Goal: Task Accomplishment & Management: Manage account settings

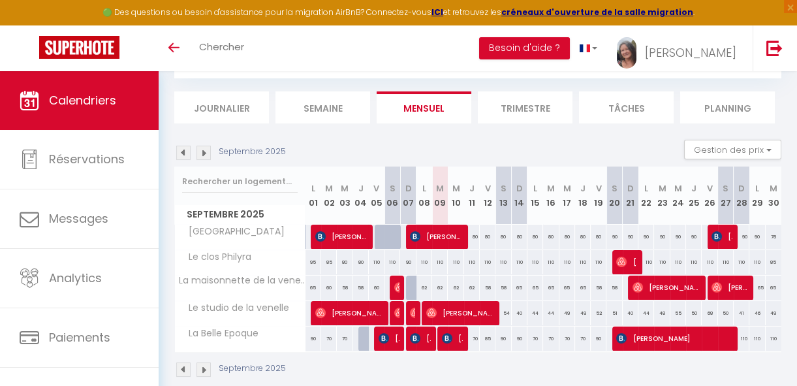
scroll to position [98, 0]
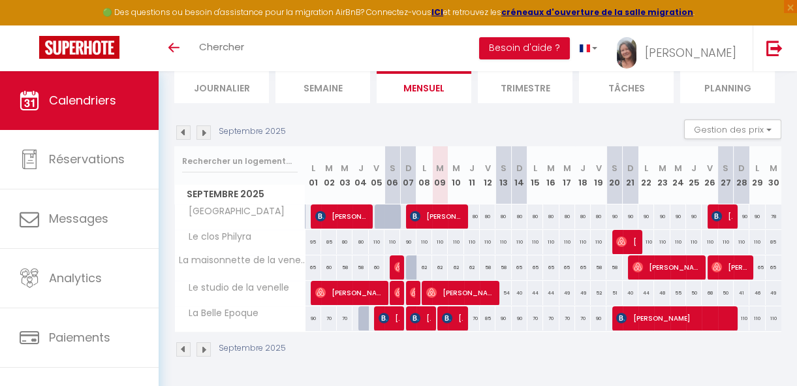
click at [606, 206] on div "90" at bounding box center [614, 216] width 16 height 24
type input "90"
type input "Sam 20 Septembre 2025"
type input "Dim 21 Septembre 2025"
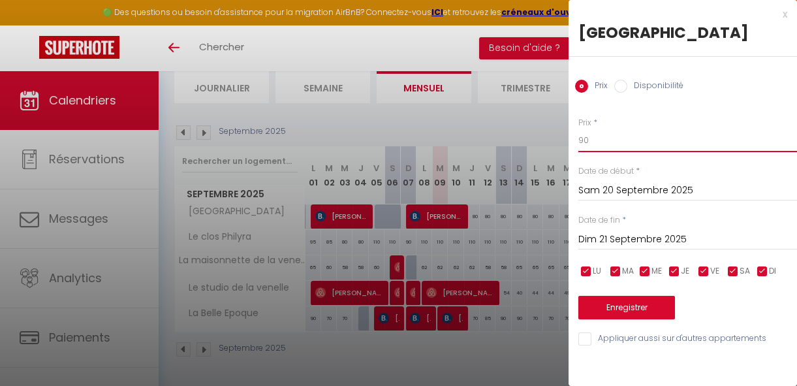
drag, startPoint x: 597, startPoint y: 137, endPoint x: 542, endPoint y: 139, distance: 54.9
click at [546, 140] on body "🟢 Des questions ou besoin d'assistance pour la migration AirBnB? Connectez-vous…" at bounding box center [398, 183] width 797 height 405
type input "85"
click at [630, 239] on input "Dim 21 Septembre 2025" at bounding box center [687, 239] width 219 height 17
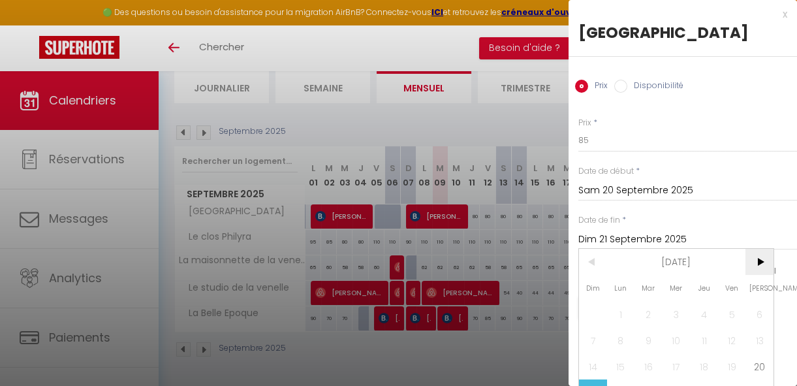
click at [760, 263] on span ">" at bounding box center [760, 262] width 28 height 26
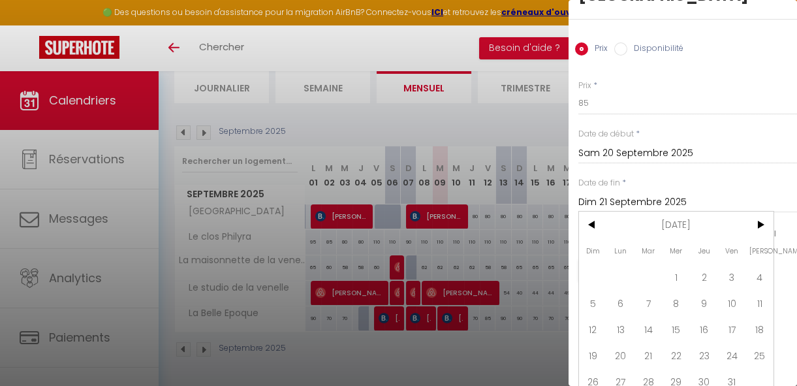
scroll to position [54, 0]
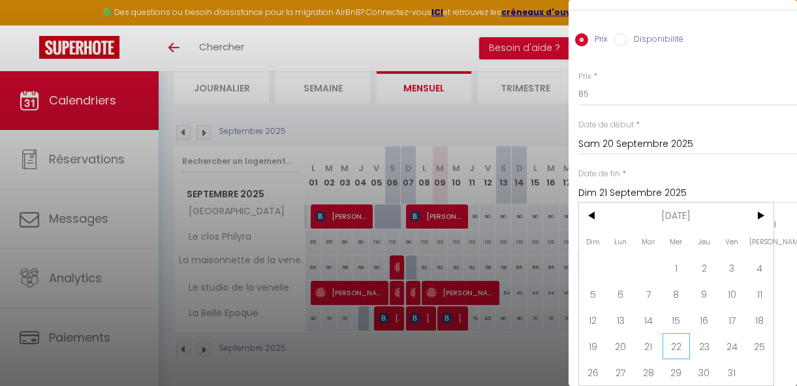
click at [672, 339] on span "22" at bounding box center [677, 346] width 28 height 26
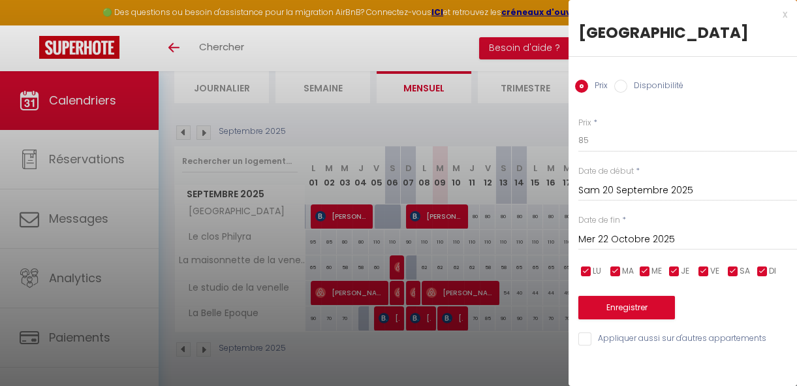
scroll to position [0, 0]
click at [681, 237] on input "Mer 22 Octobre 2025" at bounding box center [687, 239] width 219 height 17
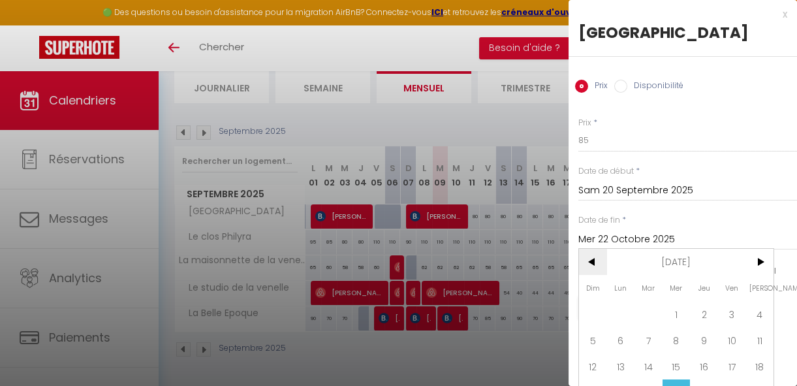
click at [593, 258] on span "<" at bounding box center [593, 262] width 28 height 26
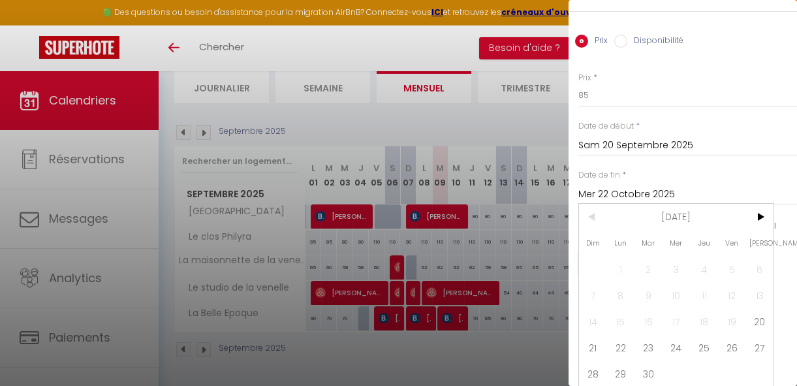
scroll to position [54, 0]
click at [618, 337] on span "22" at bounding box center [621, 346] width 28 height 26
type input "Lun 22 Septembre 2025"
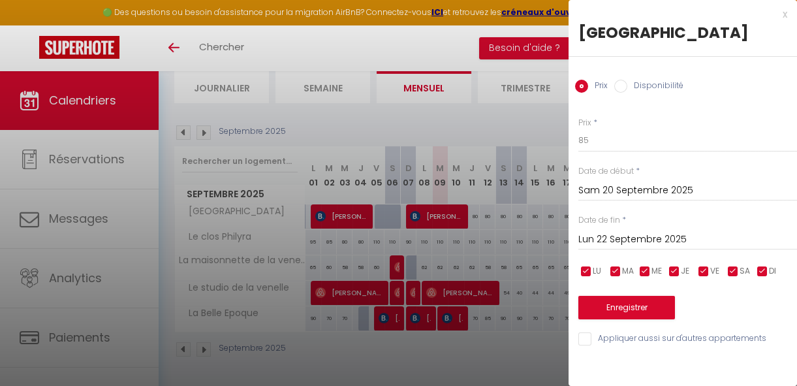
scroll to position [0, 0]
click at [629, 306] on button "Enregistrer" at bounding box center [626, 308] width 97 height 24
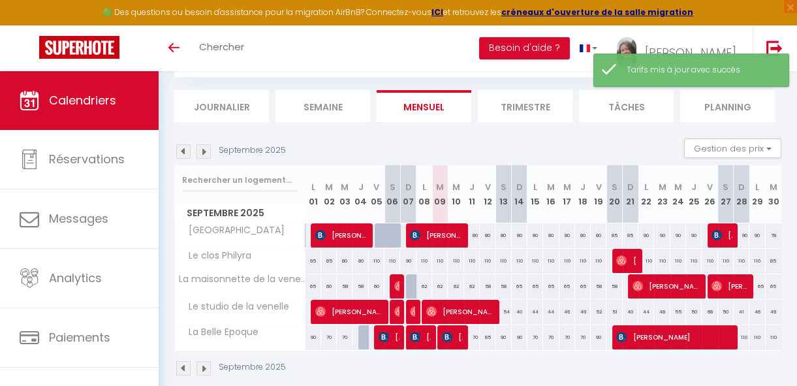
scroll to position [98, 0]
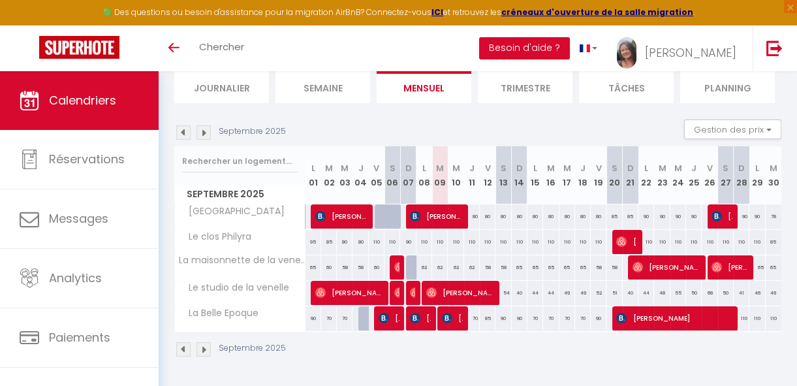
click at [438, 232] on div "110" at bounding box center [440, 242] width 16 height 24
type input "110"
type input "[DATE]"
type input "Mer 10 Septembre 2025"
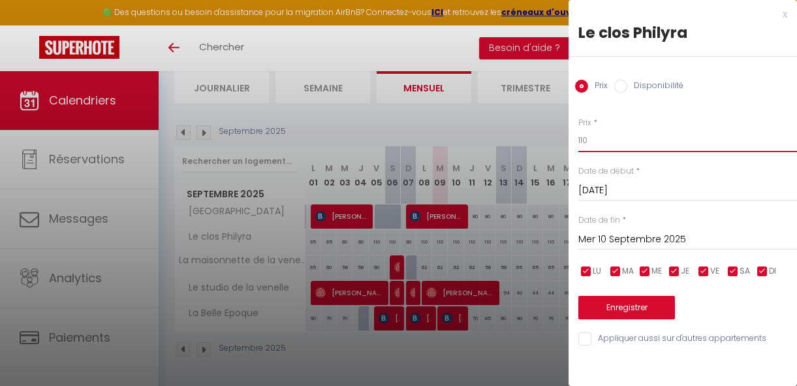
drag, startPoint x: 597, startPoint y: 134, endPoint x: 555, endPoint y: 143, distance: 43.3
click at [556, 143] on body "🟢 Des questions ou besoin d'assistance pour la migration AirBnB? Connectez-vous…" at bounding box center [398, 183] width 797 height 405
type input "95"
click at [619, 238] on input "Mer 10 Septembre 2025" at bounding box center [687, 239] width 219 height 17
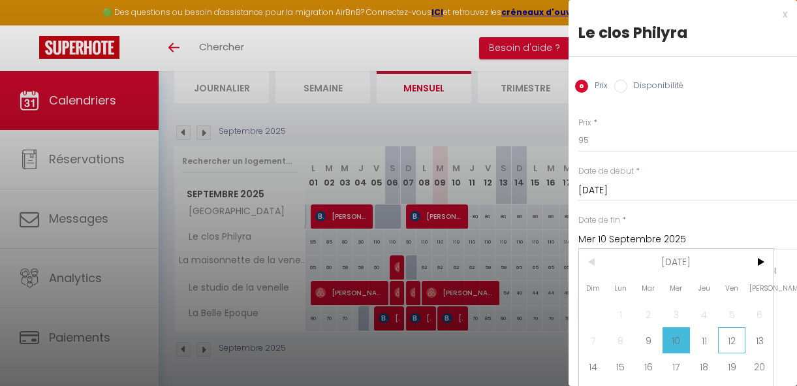
click at [729, 340] on span "12" at bounding box center [732, 340] width 28 height 26
type input "Ven 12 Septembre 2025"
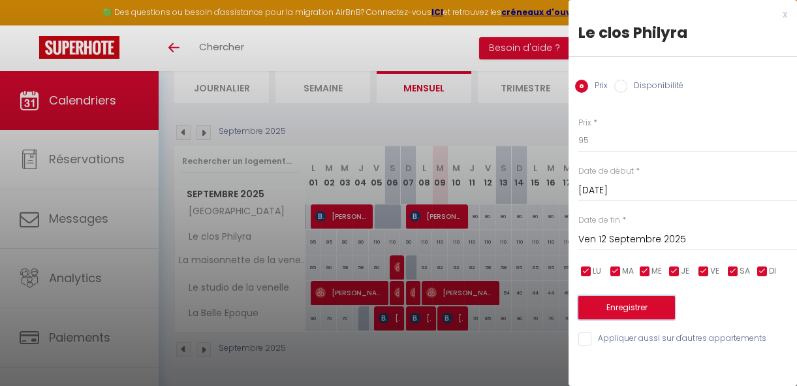
click at [640, 308] on button "Enregistrer" at bounding box center [626, 308] width 97 height 24
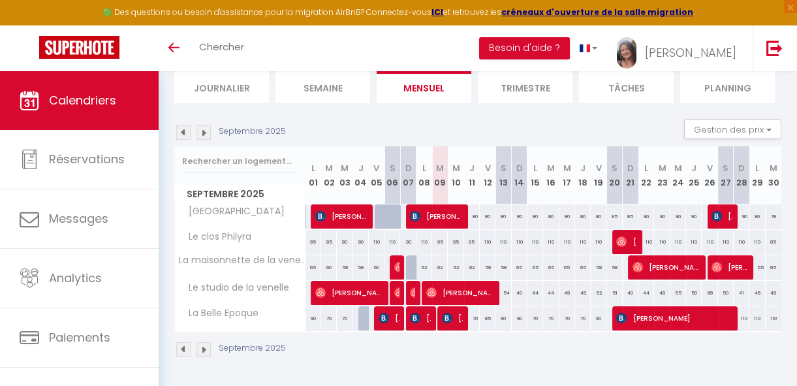
click at [487, 235] on div "110" at bounding box center [488, 242] width 16 height 24
type input "110"
type input "Ven 12 Septembre 2025"
type input "[DATE]"
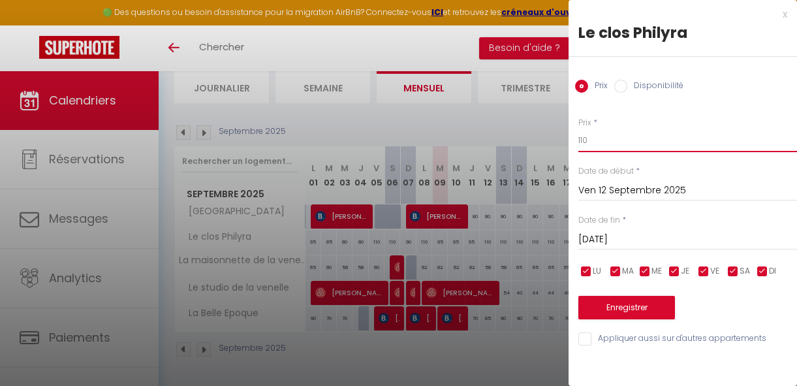
drag, startPoint x: 602, startPoint y: 143, endPoint x: 537, endPoint y: 144, distance: 65.3
click at [545, 146] on body "🟢 Des questions ou besoin d'assistance pour la migration AirBnB? Connectez-vous…" at bounding box center [398, 183] width 797 height 405
type input "90"
click at [614, 239] on input "[DATE]" at bounding box center [687, 239] width 219 height 17
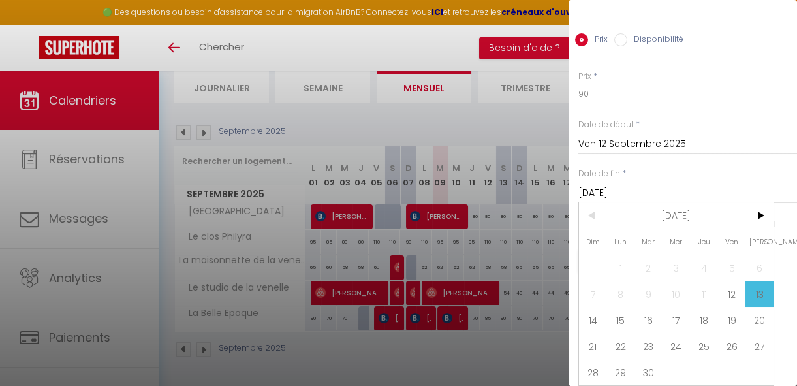
scroll to position [54, 0]
click at [623, 313] on span "15" at bounding box center [621, 320] width 28 height 26
type input "Lun 15 Septembre 2025"
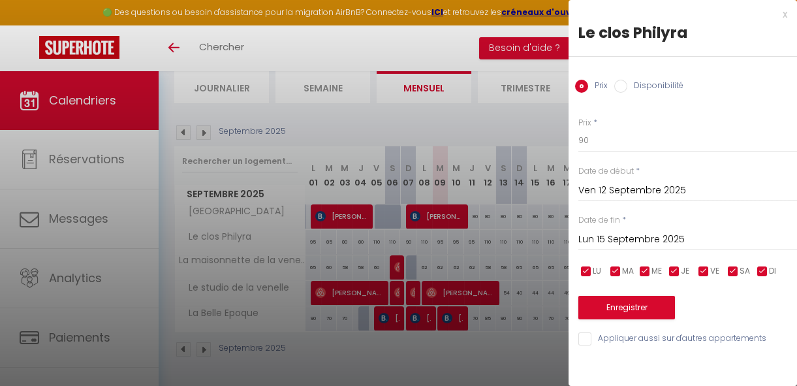
scroll to position [0, 0]
click at [640, 307] on button "Enregistrer" at bounding box center [626, 308] width 97 height 24
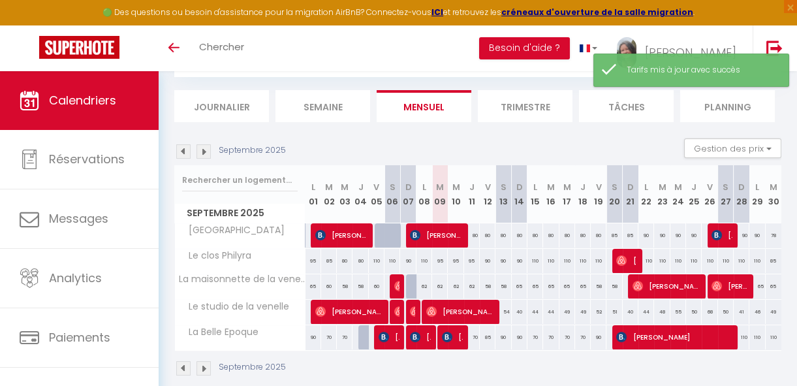
scroll to position [98, 0]
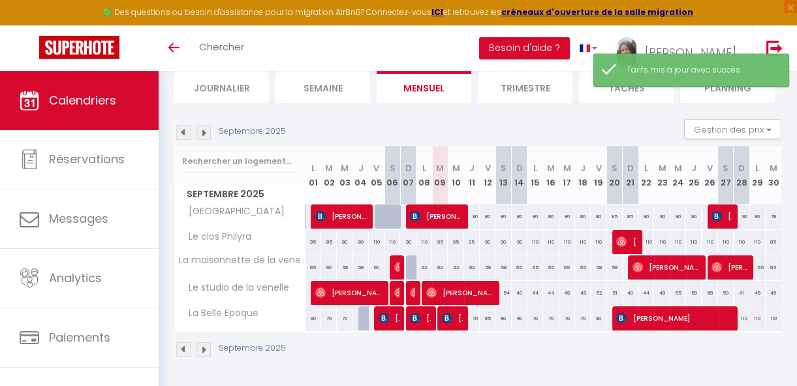
click at [529, 234] on div "110" at bounding box center [535, 242] width 16 height 24
type input "110"
type input "Lun 15 Septembre 2025"
type input "[DATE]"
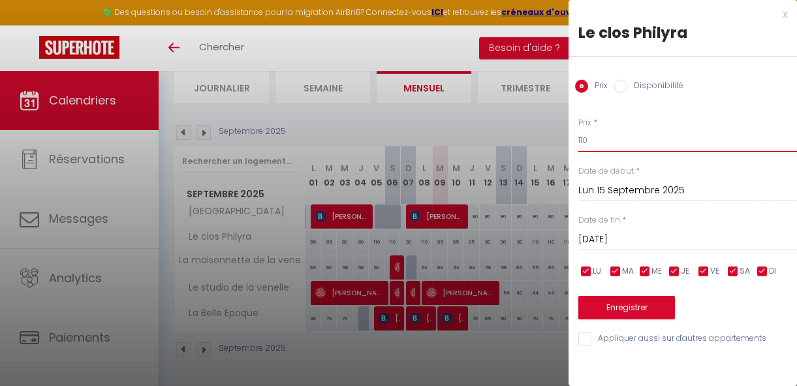
drag, startPoint x: 601, startPoint y: 143, endPoint x: 539, endPoint y: 141, distance: 62.0
click at [543, 143] on body "🟢 Des questions ou besoin d'assistance pour la migration AirBnB? Connectez-vous…" at bounding box center [398, 183] width 797 height 405
type input "90"
click at [601, 239] on input "[DATE]" at bounding box center [687, 239] width 219 height 17
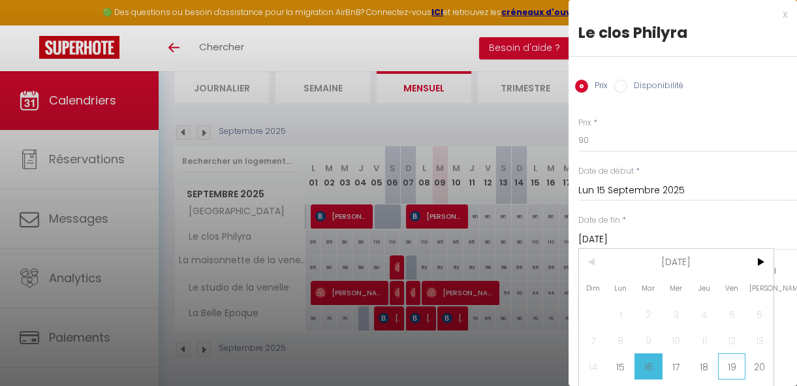
click at [737, 362] on span "19" at bounding box center [732, 366] width 28 height 26
type input "Ven 19 Septembre 2025"
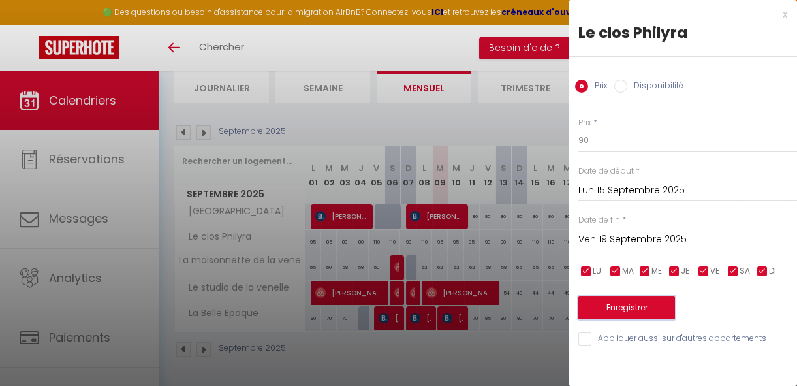
click at [633, 307] on button "Enregistrer" at bounding box center [626, 308] width 97 height 24
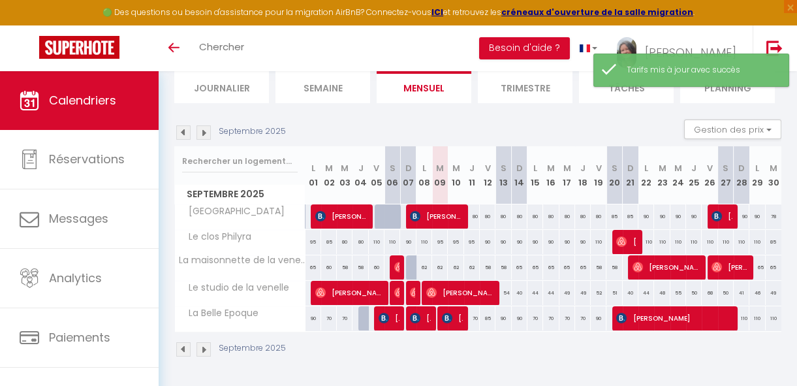
click at [423, 260] on div "62" at bounding box center [425, 267] width 16 height 24
type input "62"
type input "Lun 08 Septembre 2025"
type input "[DATE]"
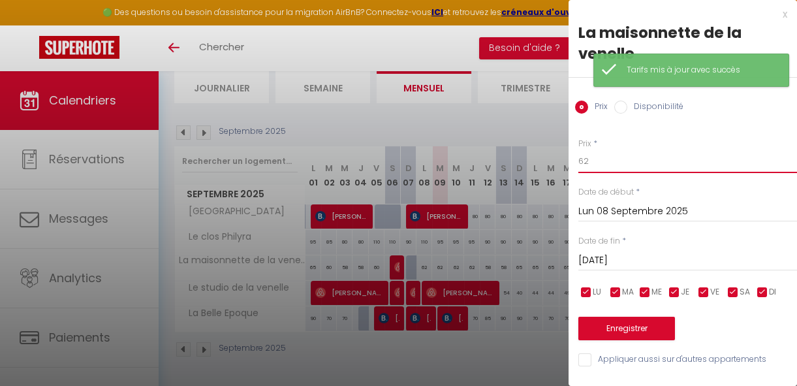
drag, startPoint x: 600, startPoint y: 163, endPoint x: 548, endPoint y: 162, distance: 51.6
click at [548, 162] on body "🟢 Des questions ou besoin d'assistance pour la migration AirBnB? Connectez-vous…" at bounding box center [398, 183] width 797 height 405
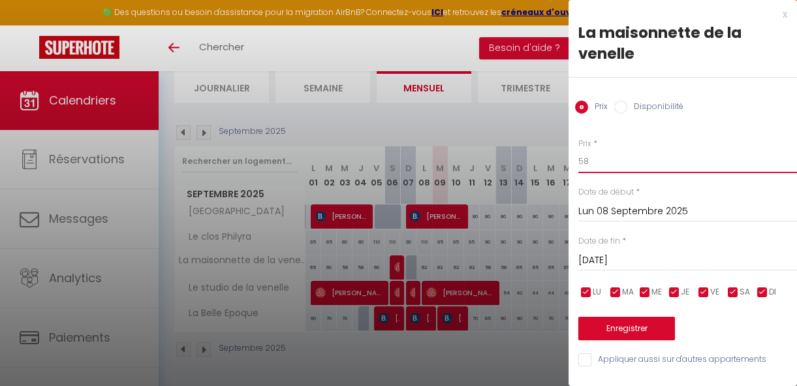
type input "58"
click at [612, 260] on input "[DATE]" at bounding box center [687, 260] width 219 height 17
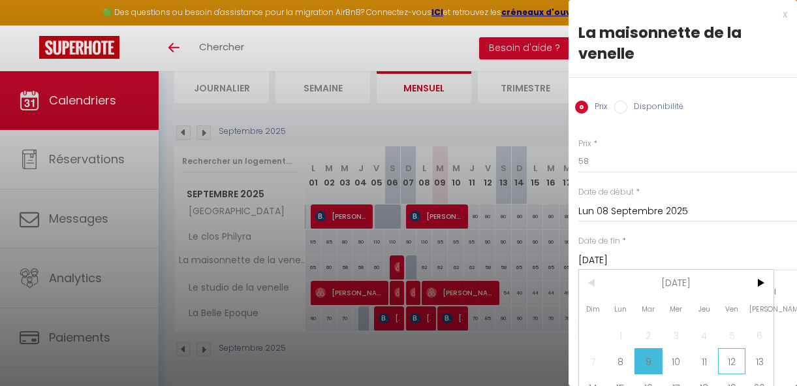
click at [728, 359] on span "12" at bounding box center [732, 361] width 28 height 26
type input "Ven 12 Septembre 2025"
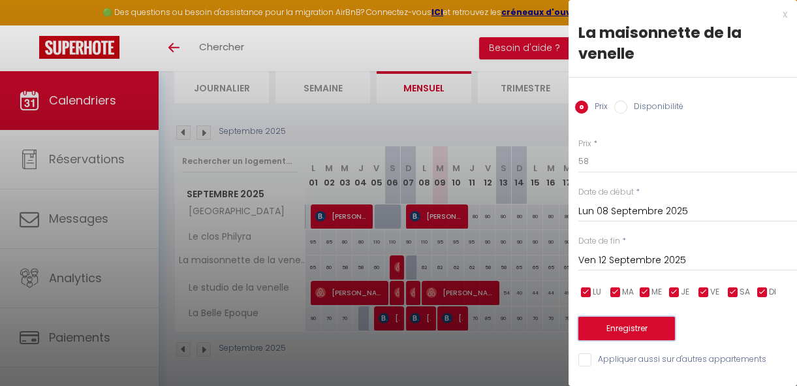
click at [637, 326] on button "Enregistrer" at bounding box center [626, 329] width 97 height 24
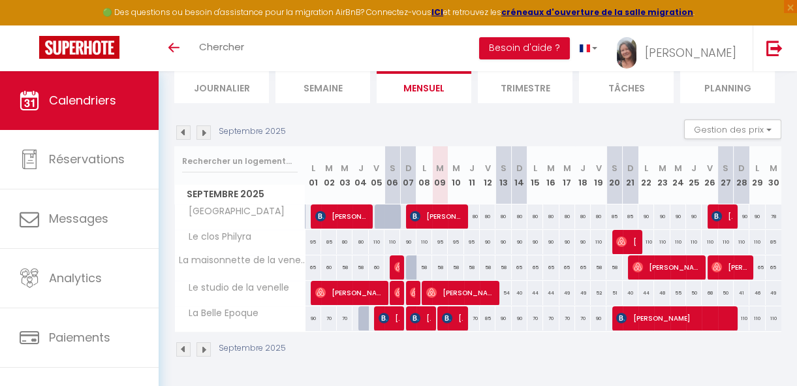
click at [501, 260] on div "58" at bounding box center [503, 267] width 16 height 24
type input "58"
type input "[DATE]"
type input "Dim 14 Septembre 2025"
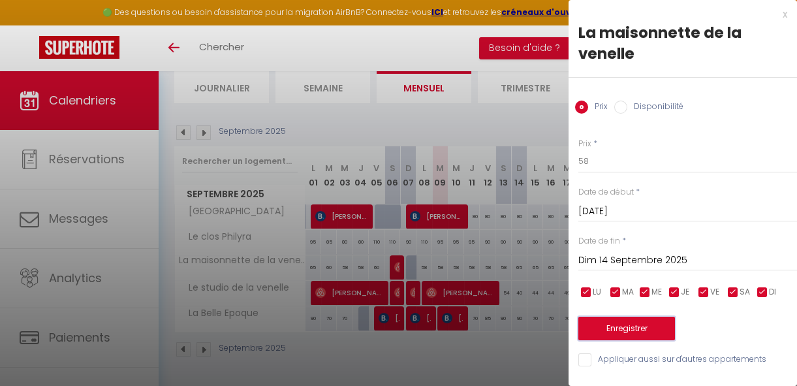
click at [637, 328] on button "Enregistrer" at bounding box center [626, 329] width 97 height 24
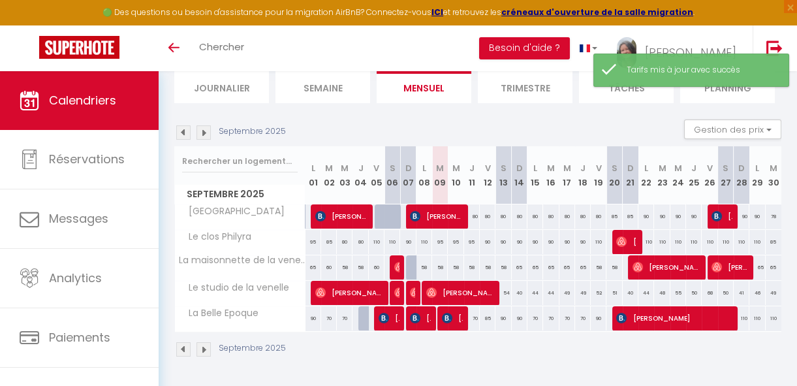
click at [501, 283] on div "54" at bounding box center [503, 293] width 16 height 24
type input "54"
type input "[DATE]"
type input "Dim 14 Septembre 2025"
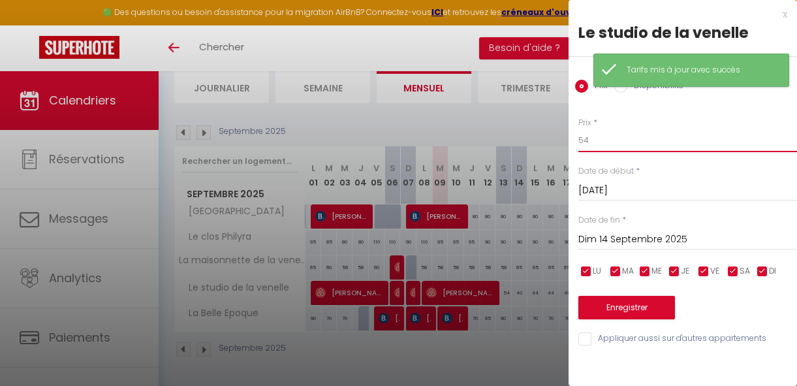
drag, startPoint x: 597, startPoint y: 142, endPoint x: 552, endPoint y: 142, distance: 45.7
click at [552, 142] on body "🟢 Des questions ou besoin d'assistance pour la migration AirBnB? Connectez-vous…" at bounding box center [398, 183] width 797 height 405
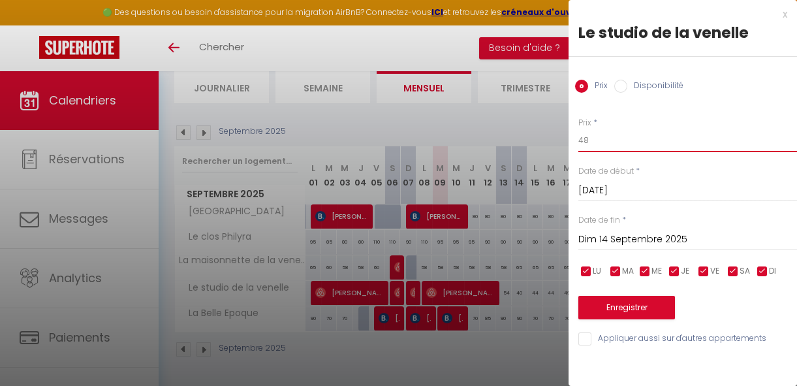
type input "48"
click at [594, 239] on input "Dim 14 Septembre 2025" at bounding box center [687, 239] width 219 height 17
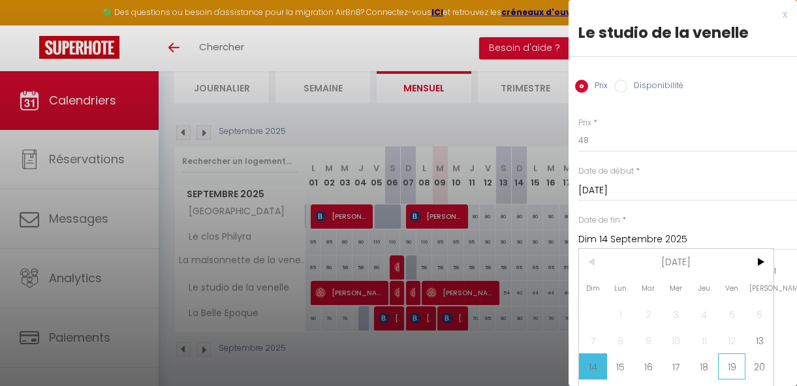
click at [731, 367] on span "19" at bounding box center [732, 366] width 28 height 26
type input "Ven 19 Septembre 2025"
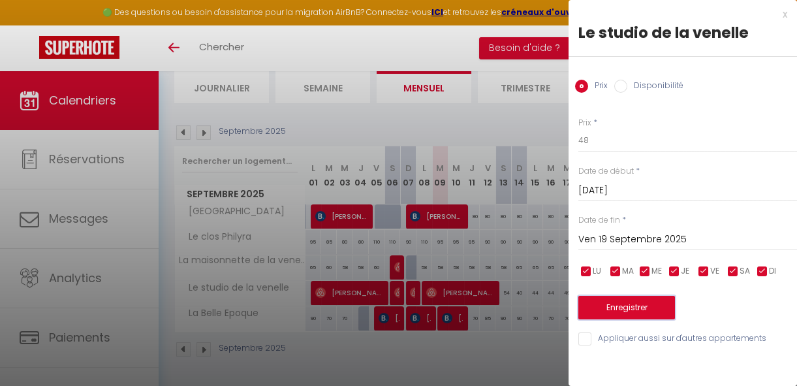
click at [611, 300] on button "Enregistrer" at bounding box center [626, 308] width 97 height 24
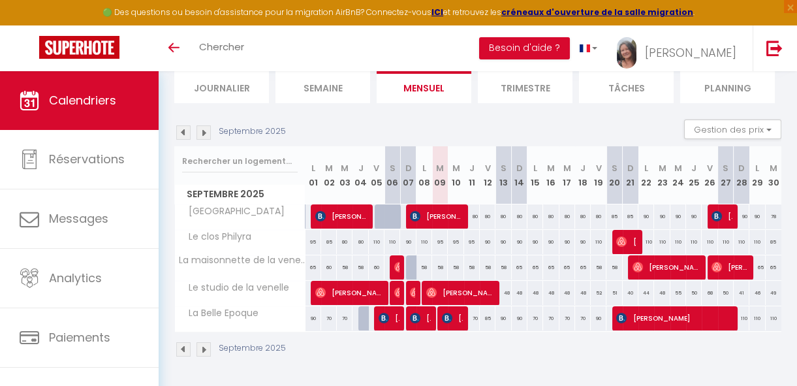
click at [472, 308] on div "70" at bounding box center [472, 318] width 16 height 24
type input "70"
type input "Jeu 11 Septembre 2025"
type input "Ven 12 Septembre 2025"
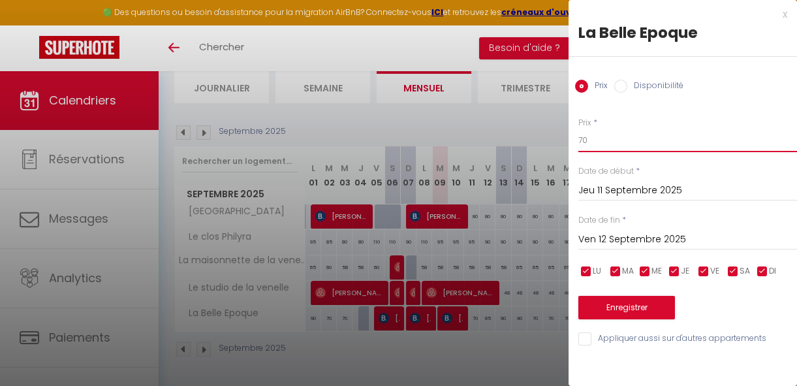
drag, startPoint x: 605, startPoint y: 140, endPoint x: 551, endPoint y: 140, distance: 54.2
click at [555, 140] on body "🟢 Des questions ou besoin d'assistance pour la migration AirBnB? Connectez-vous…" at bounding box center [398, 183] width 797 height 405
type input "80"
click at [620, 306] on button "Enregistrer" at bounding box center [626, 308] width 97 height 24
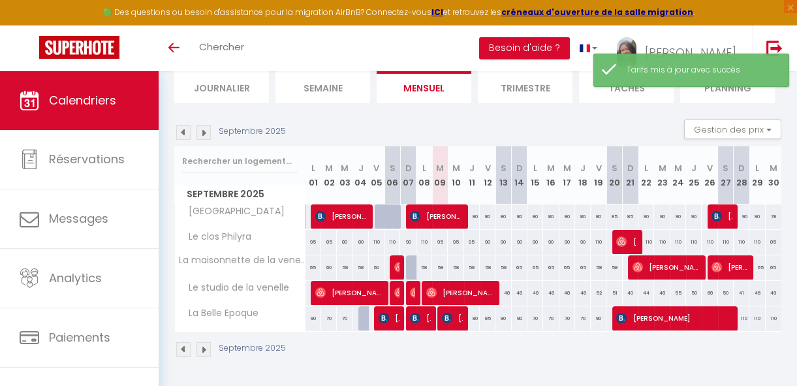
click at [531, 308] on div "70" at bounding box center [535, 318] width 16 height 24
type input "70"
type input "Lun 15 Septembre 2025"
type input "[DATE]"
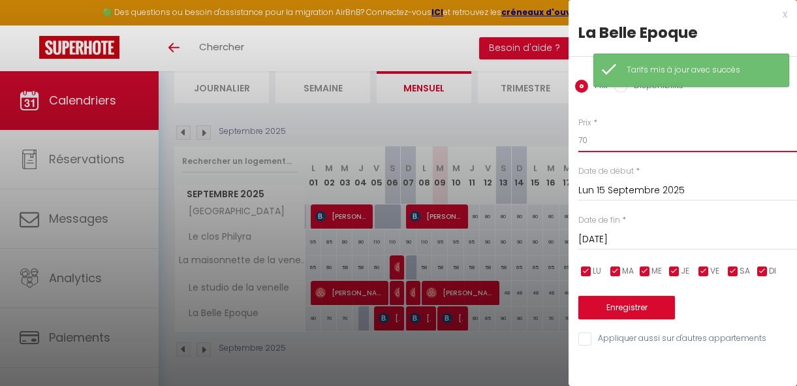
drag, startPoint x: 612, startPoint y: 137, endPoint x: 552, endPoint y: 143, distance: 60.3
click at [552, 143] on body "🟢 Des questions ou besoin d'assistance pour la migration AirBnB? Connectez-vous…" at bounding box center [398, 183] width 797 height 405
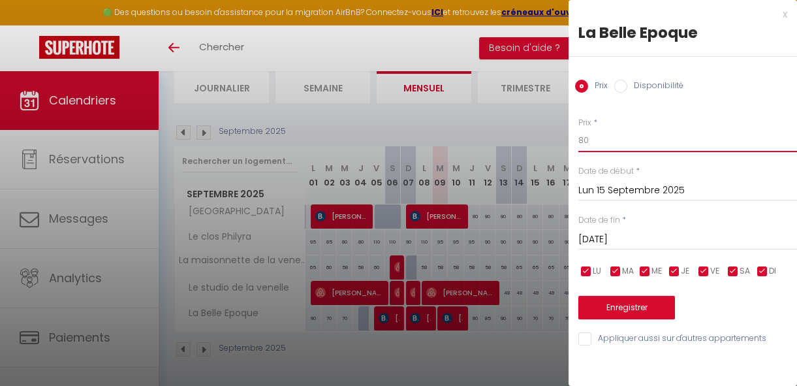
type input "80"
click at [620, 240] on input "[DATE]" at bounding box center [687, 239] width 219 height 17
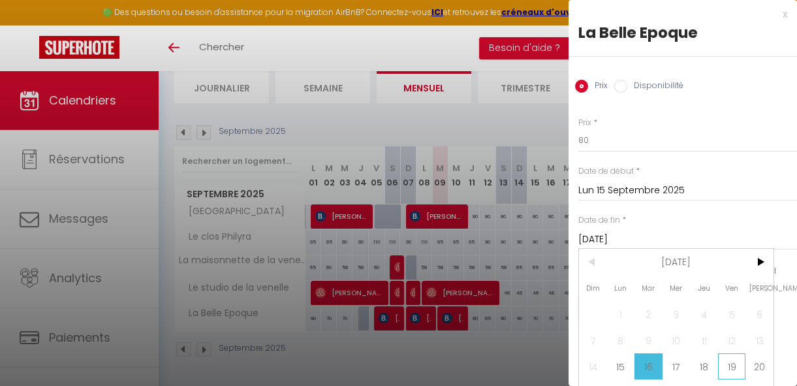
click at [733, 361] on span "19" at bounding box center [732, 366] width 28 height 26
type input "Ven 19 Septembre 2025"
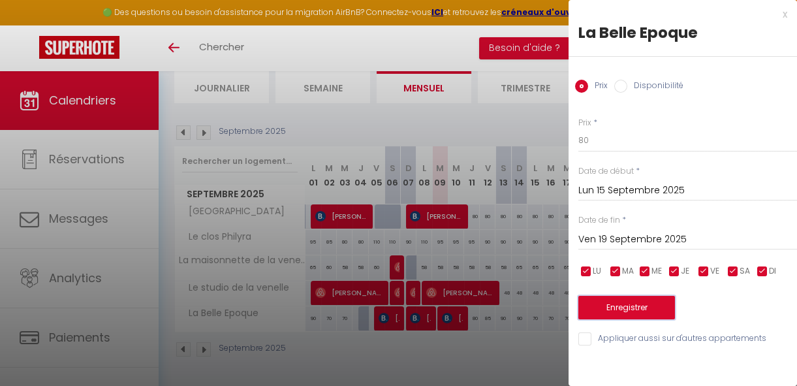
click at [638, 306] on button "Enregistrer" at bounding box center [626, 308] width 97 height 24
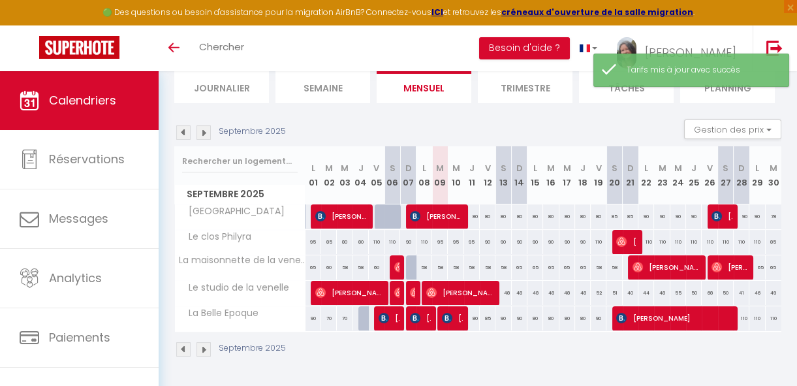
click at [593, 309] on div "90" at bounding box center [599, 318] width 16 height 24
type input "90"
type input "Ven 19 Septembre 2025"
type input "Sam 20 Septembre 2025"
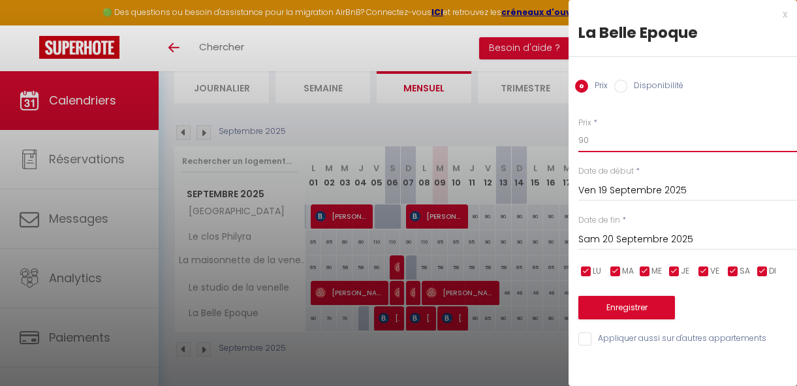
drag, startPoint x: 599, startPoint y: 138, endPoint x: 546, endPoint y: 148, distance: 53.9
click at [546, 148] on body "🟢 Des questions ou besoin d'assistance pour la migration AirBnB? Connectez-vous…" at bounding box center [398, 183] width 797 height 405
type input "85"
click at [620, 308] on button "Enregistrer" at bounding box center [626, 308] width 97 height 24
